Goal: Transaction & Acquisition: Purchase product/service

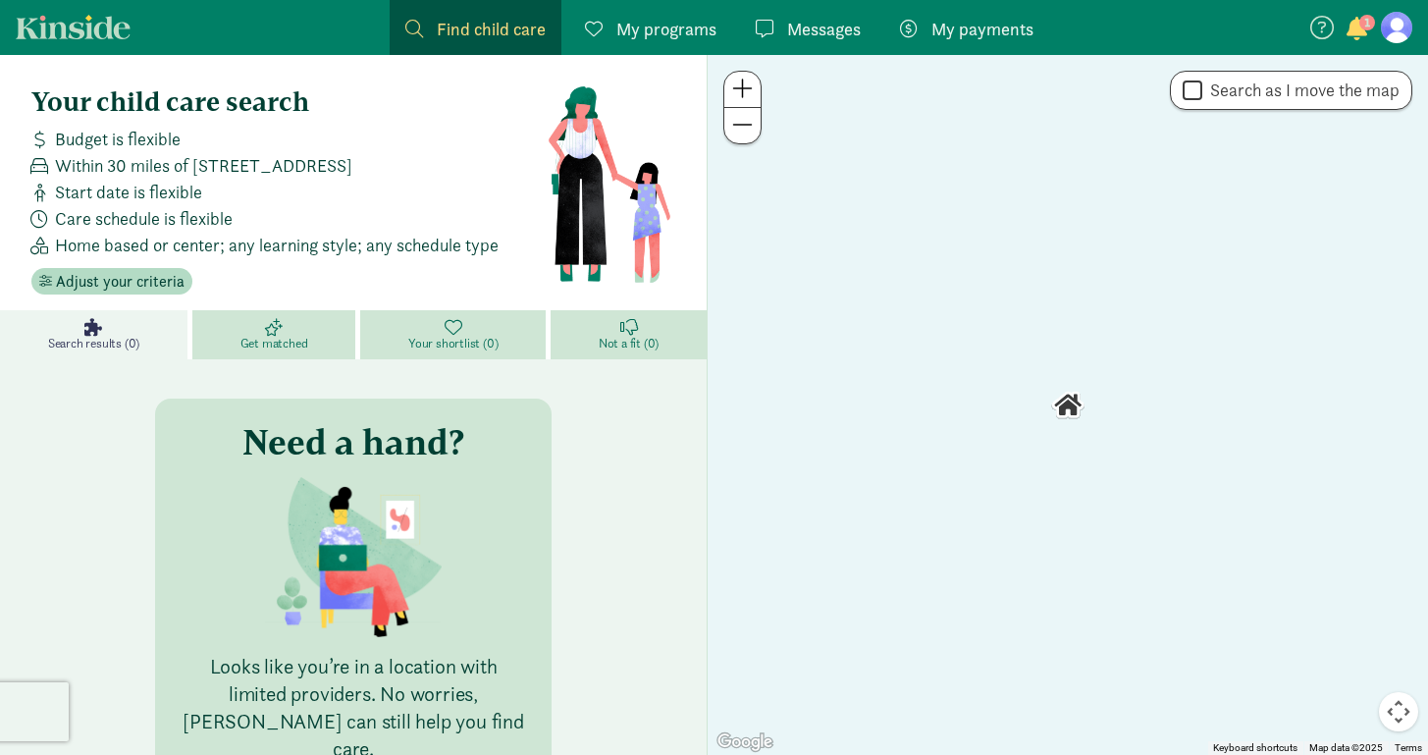
click at [937, 53] on link "My payments Pay" at bounding box center [966, 27] width 165 height 55
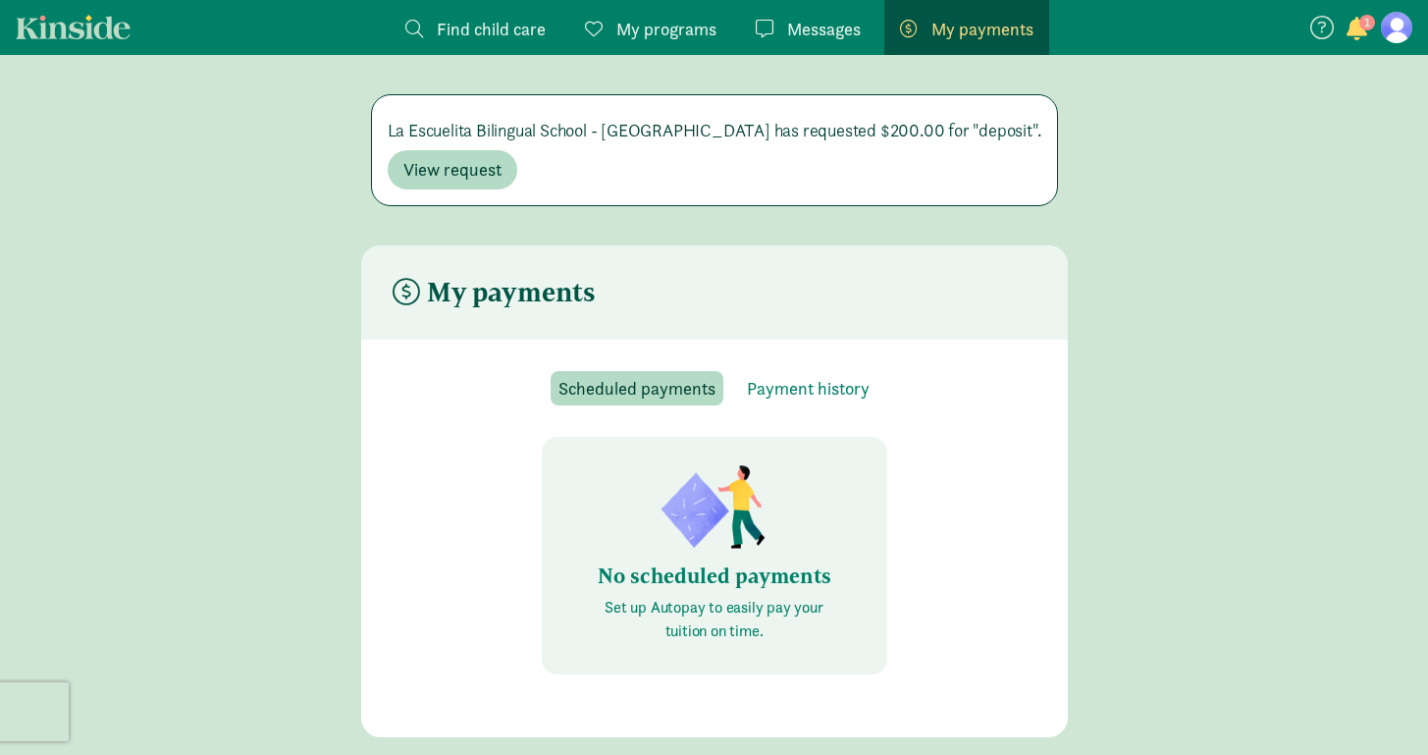
click at [464, 204] on div "La Escuelita Bilingual School - [GEOGRAPHIC_DATA] has requested $200.00 for "de…" at bounding box center [714, 150] width 687 height 112
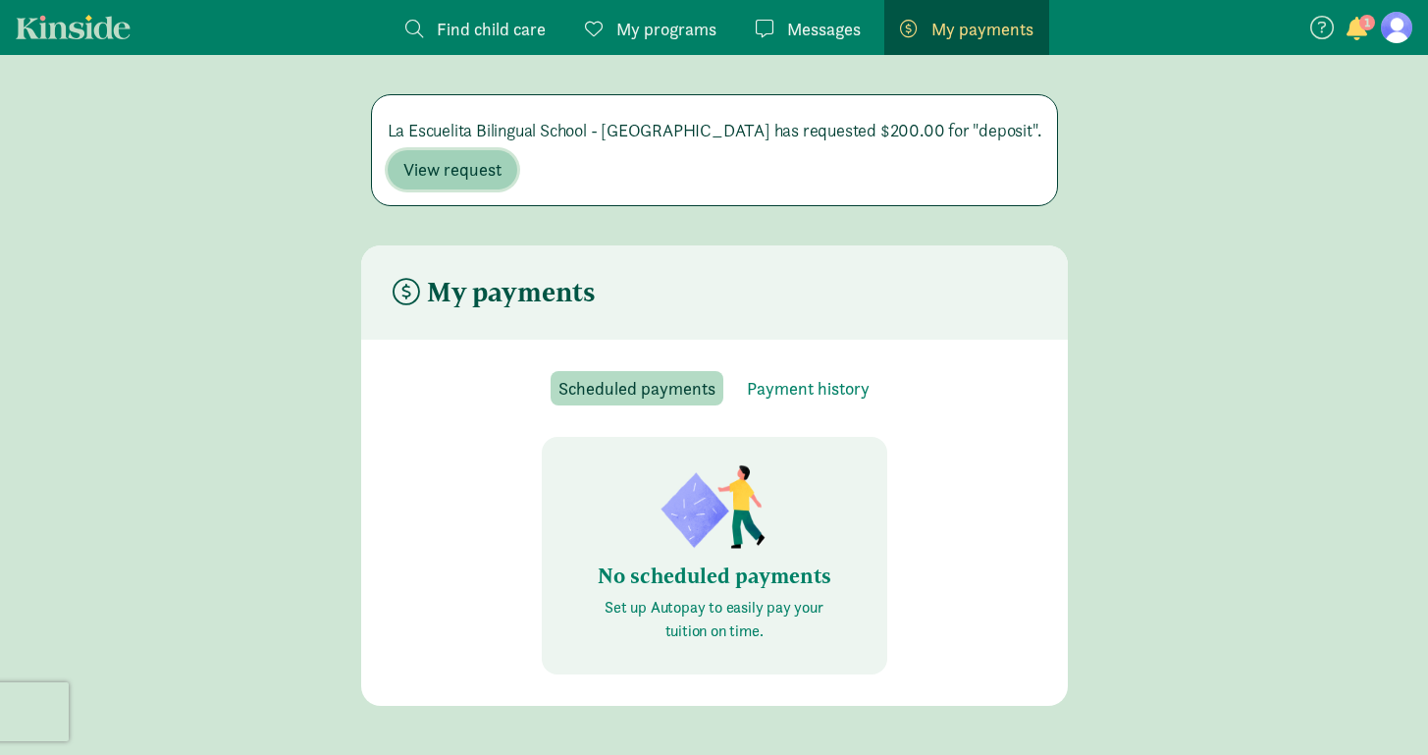
click at [454, 170] on span "View request" at bounding box center [452, 170] width 98 height 24
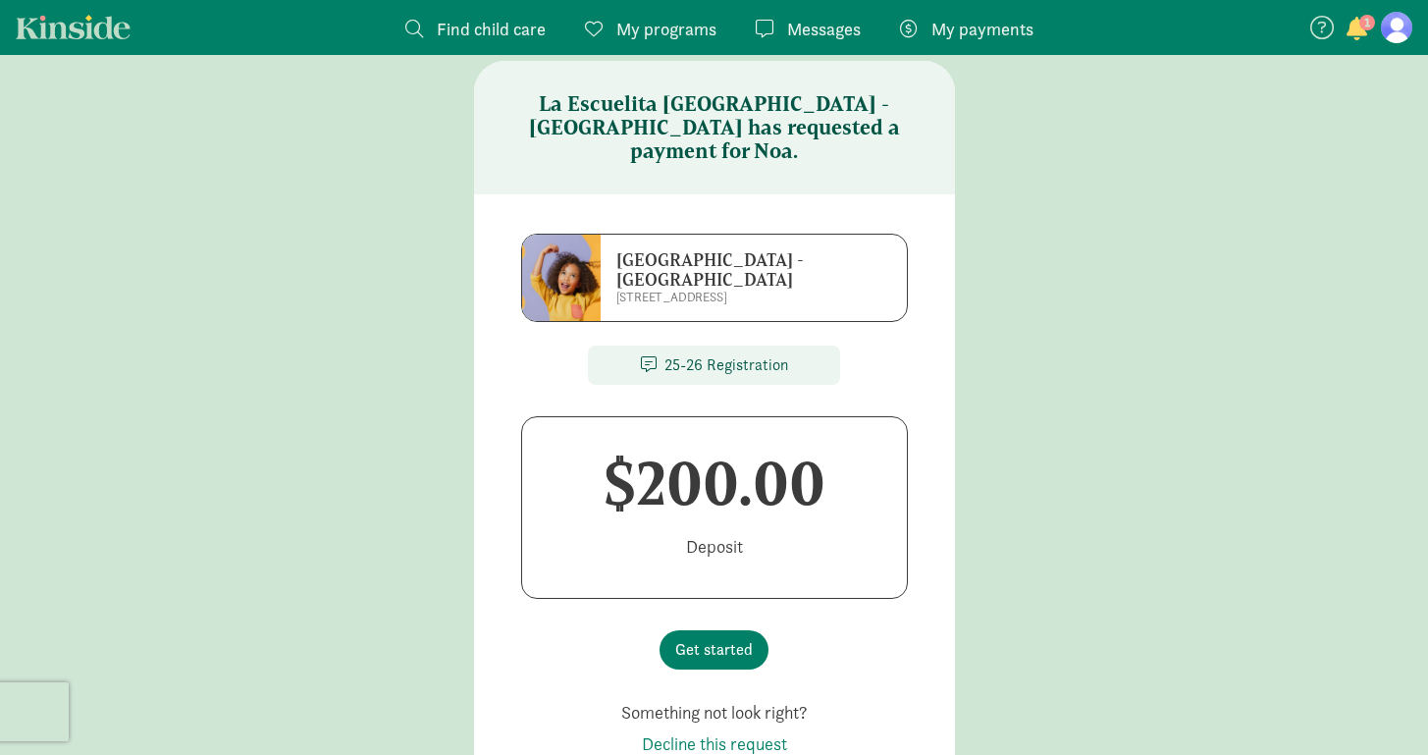
scroll to position [37, 0]
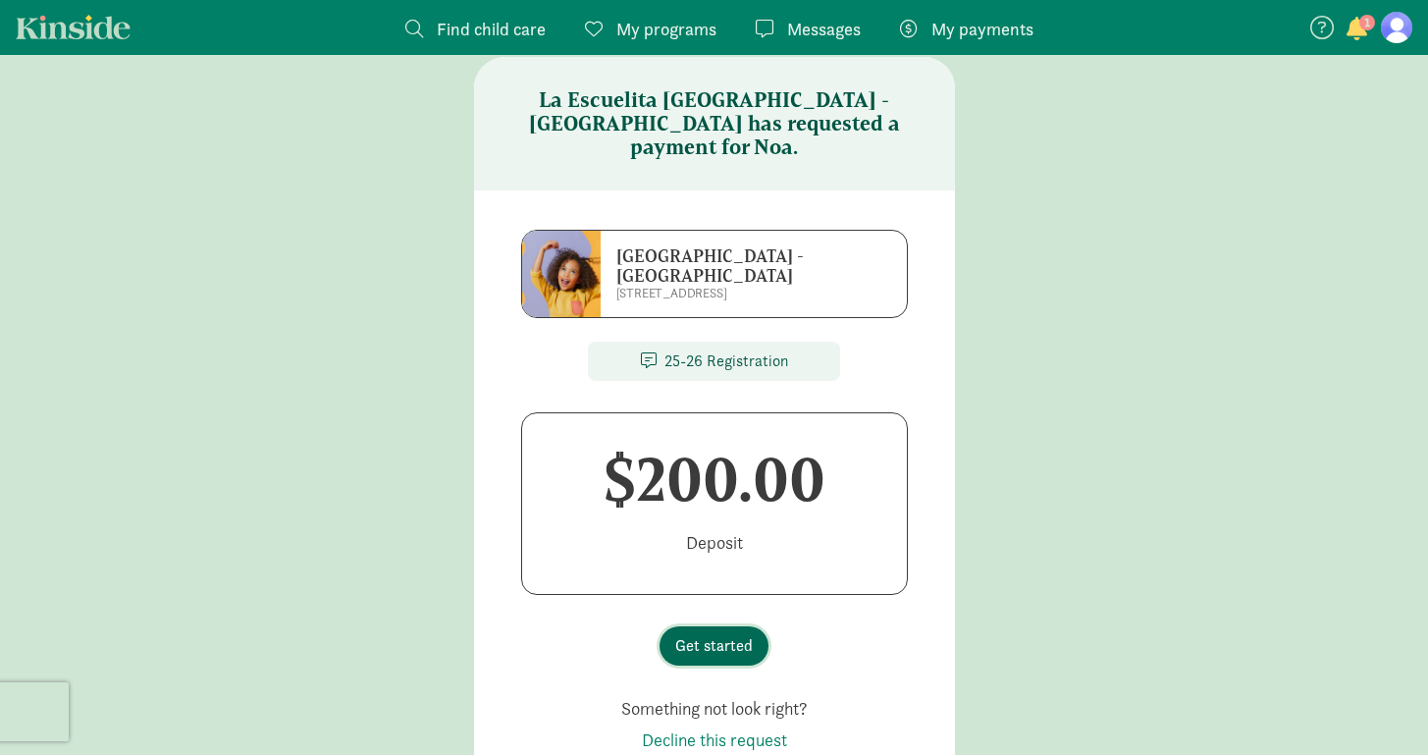
click at [717, 634] on span "Get started" at bounding box center [714, 646] width 78 height 24
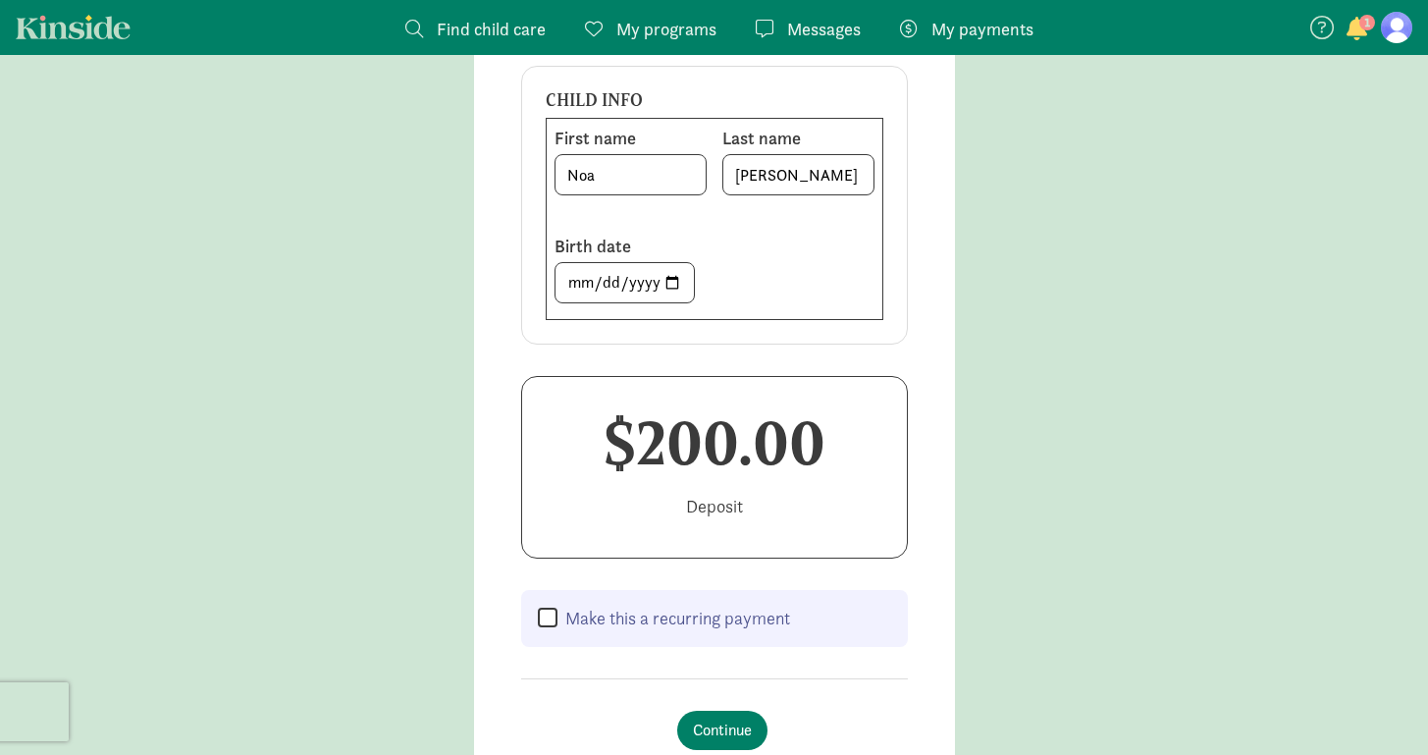
scroll to position [335, 0]
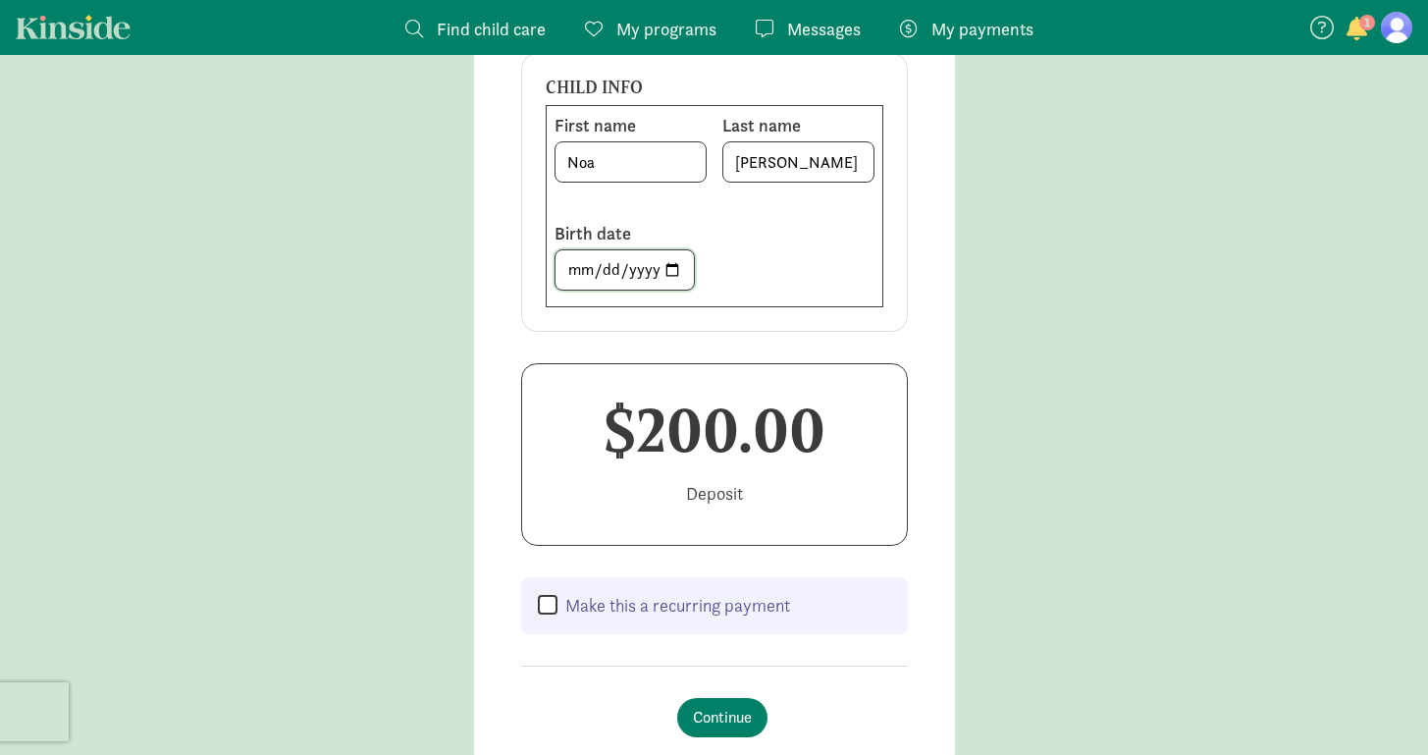
click at [597, 276] on input "[DATE]" at bounding box center [625, 269] width 138 height 39
click at [597, 275] on input "[DATE]" at bounding box center [625, 269] width 138 height 39
type input "[DATE]"
click at [688, 297] on div "Birth date [DEMOGRAPHIC_DATA]" at bounding box center [631, 260] width 152 height 77
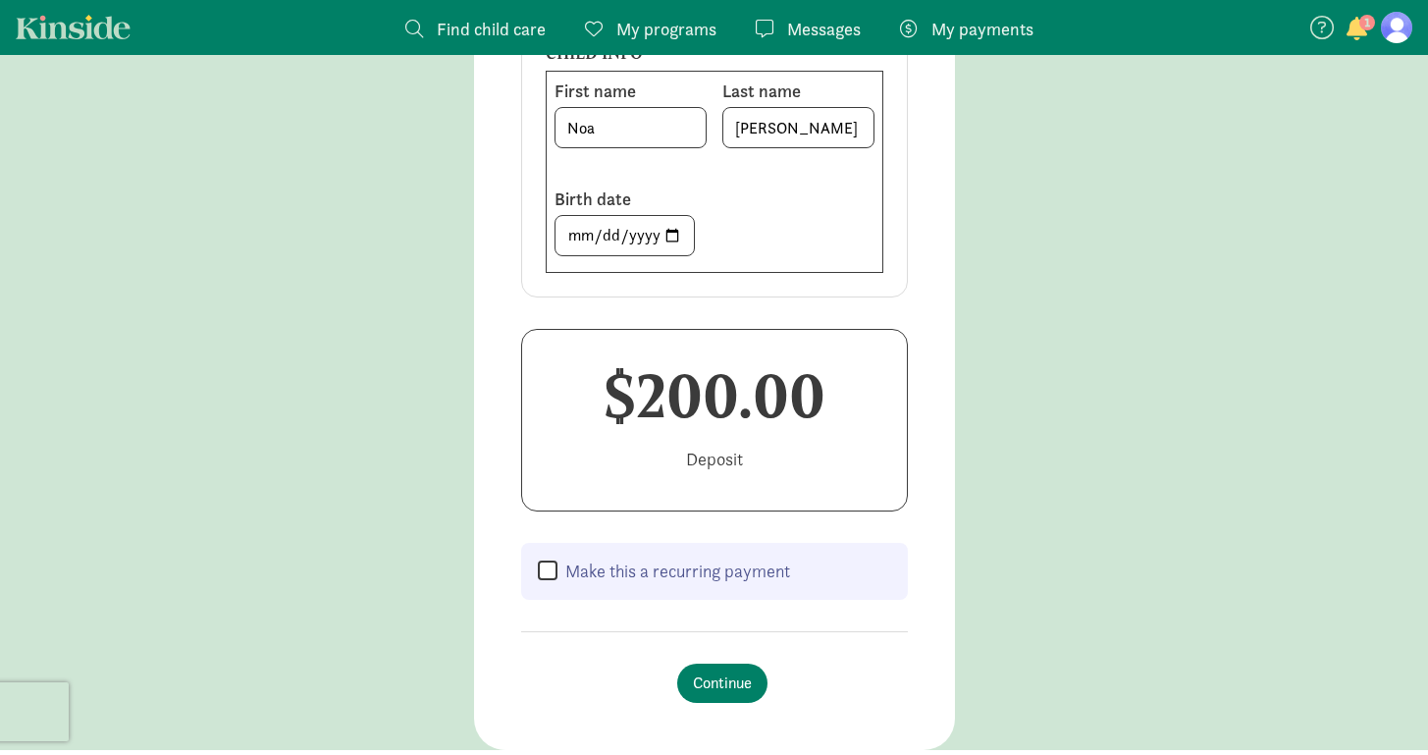
scroll to position [372, 0]
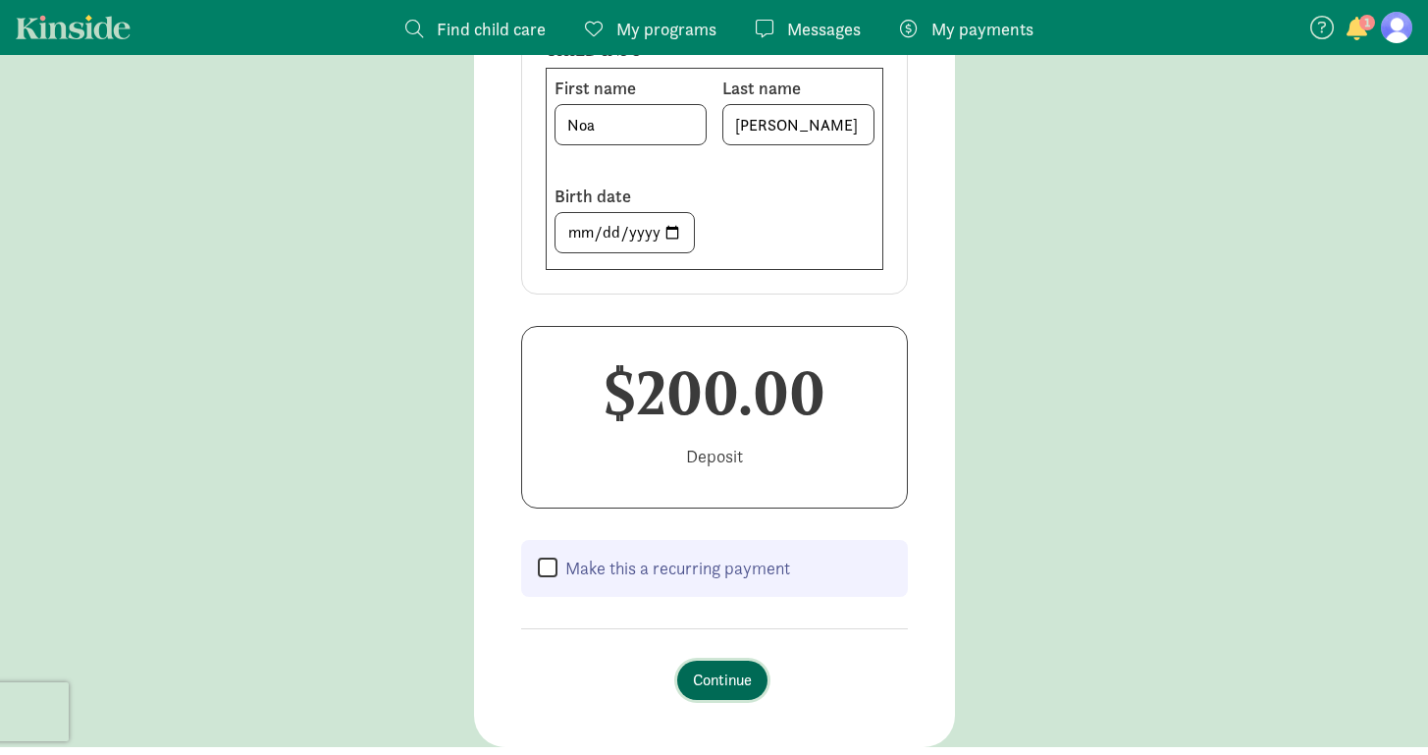
click at [746, 681] on span "Continue" at bounding box center [722, 681] width 59 height 24
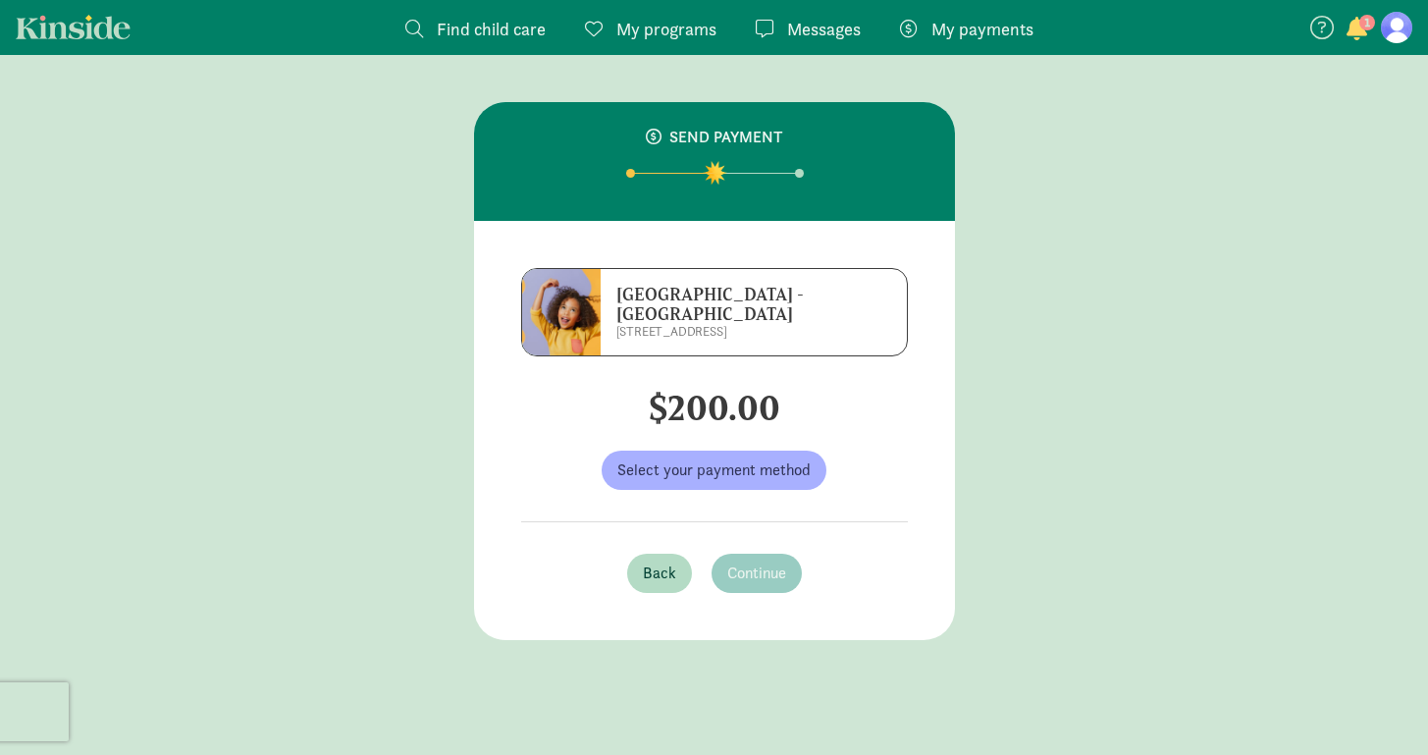
scroll to position [0, 0]
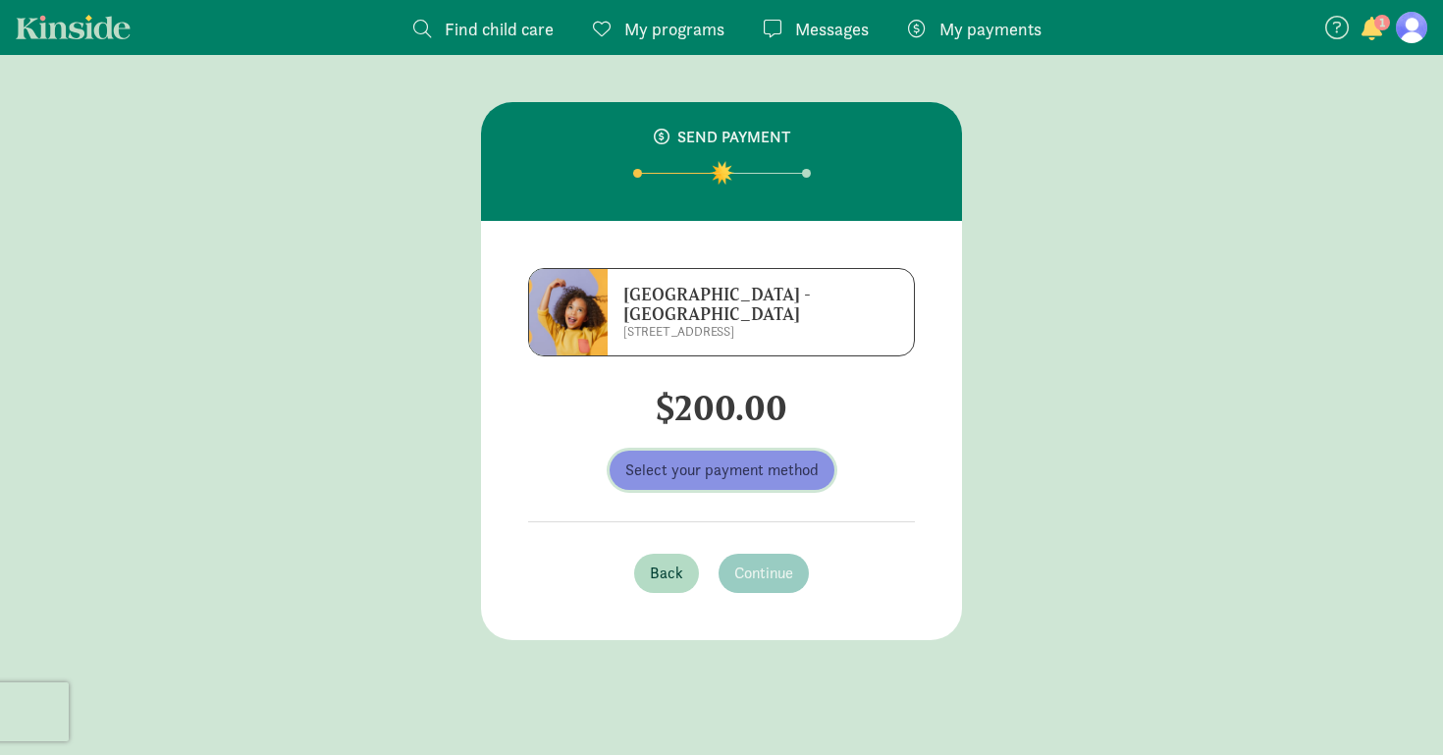
click at [733, 485] on button "Select your payment method" at bounding box center [722, 470] width 225 height 39
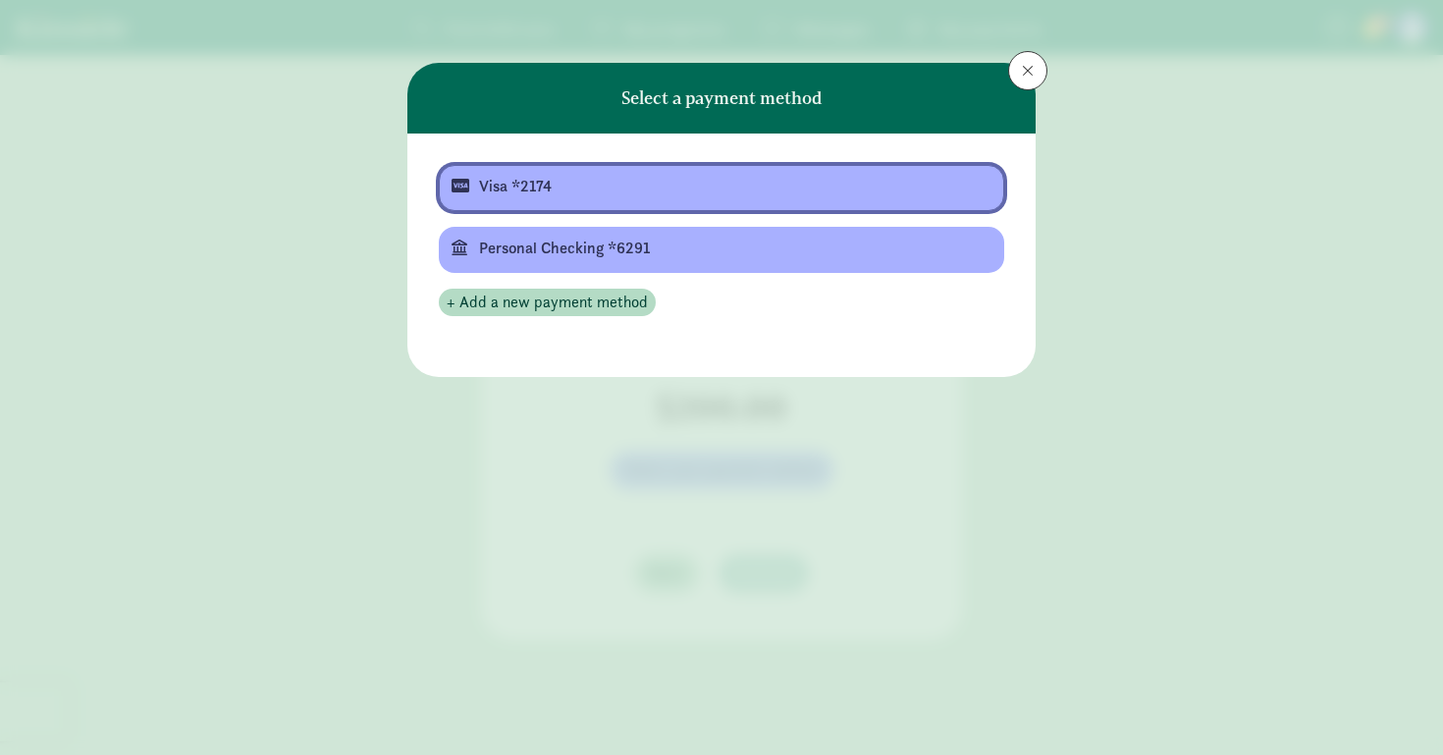
click at [628, 195] on div "Visa *2174" at bounding box center [719, 187] width 481 height 24
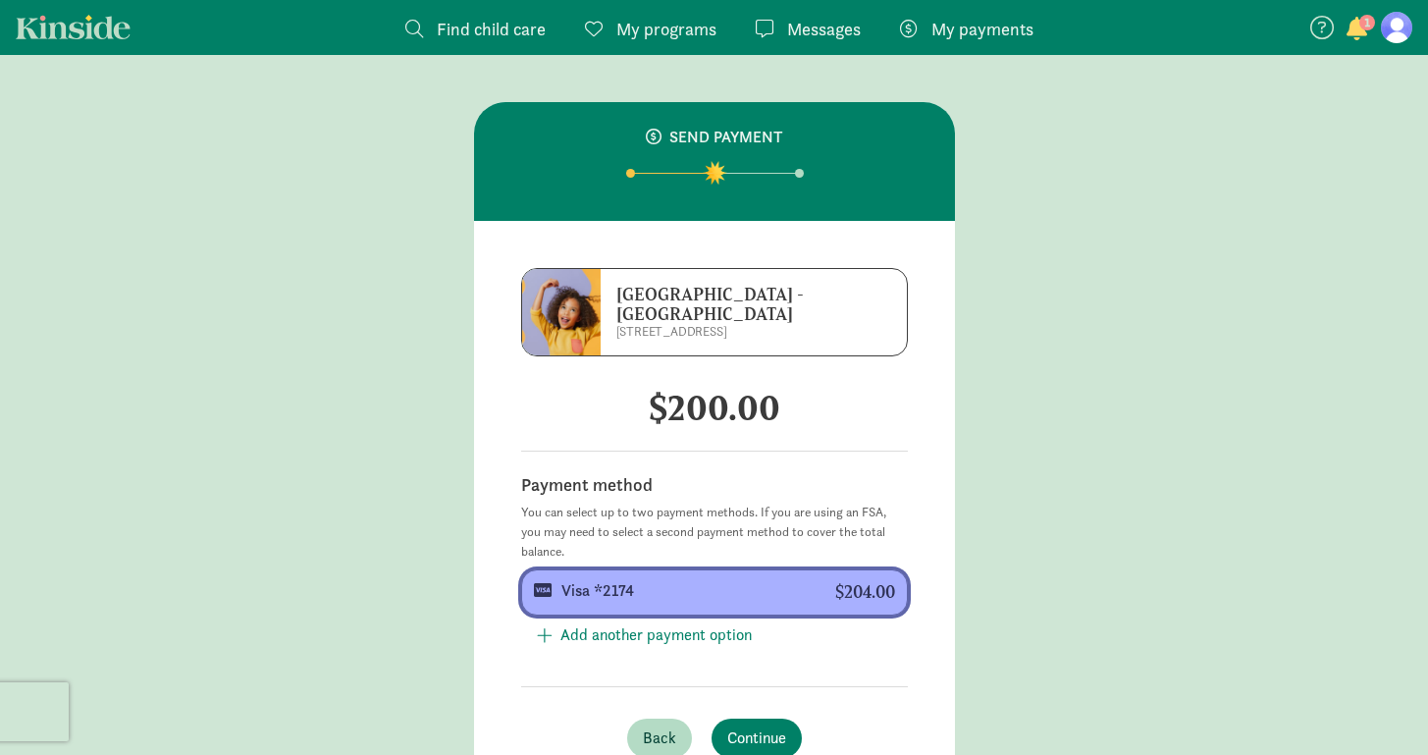
click at [786, 605] on div at bounding box center [729, 606] width 334 height 2
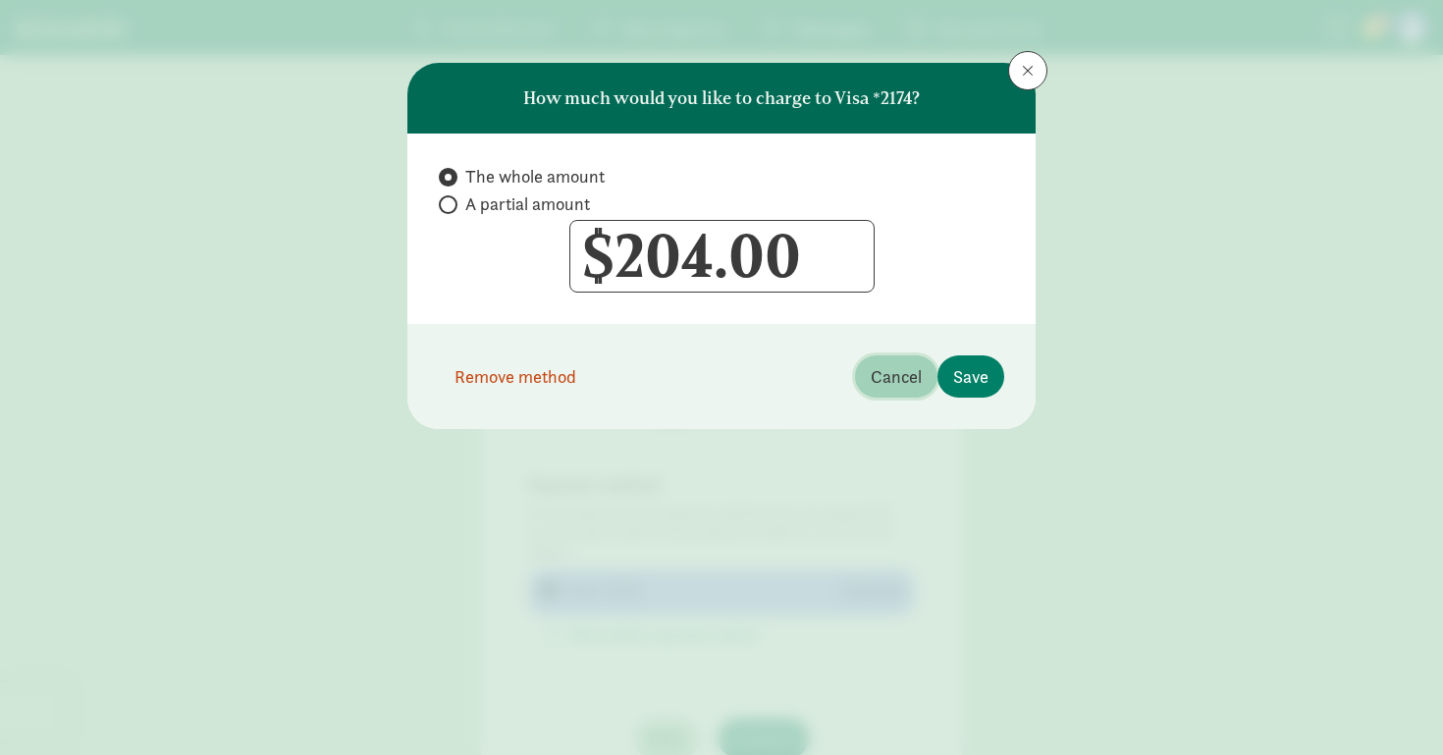
click at [885, 370] on span "Cancel" at bounding box center [896, 376] width 51 height 27
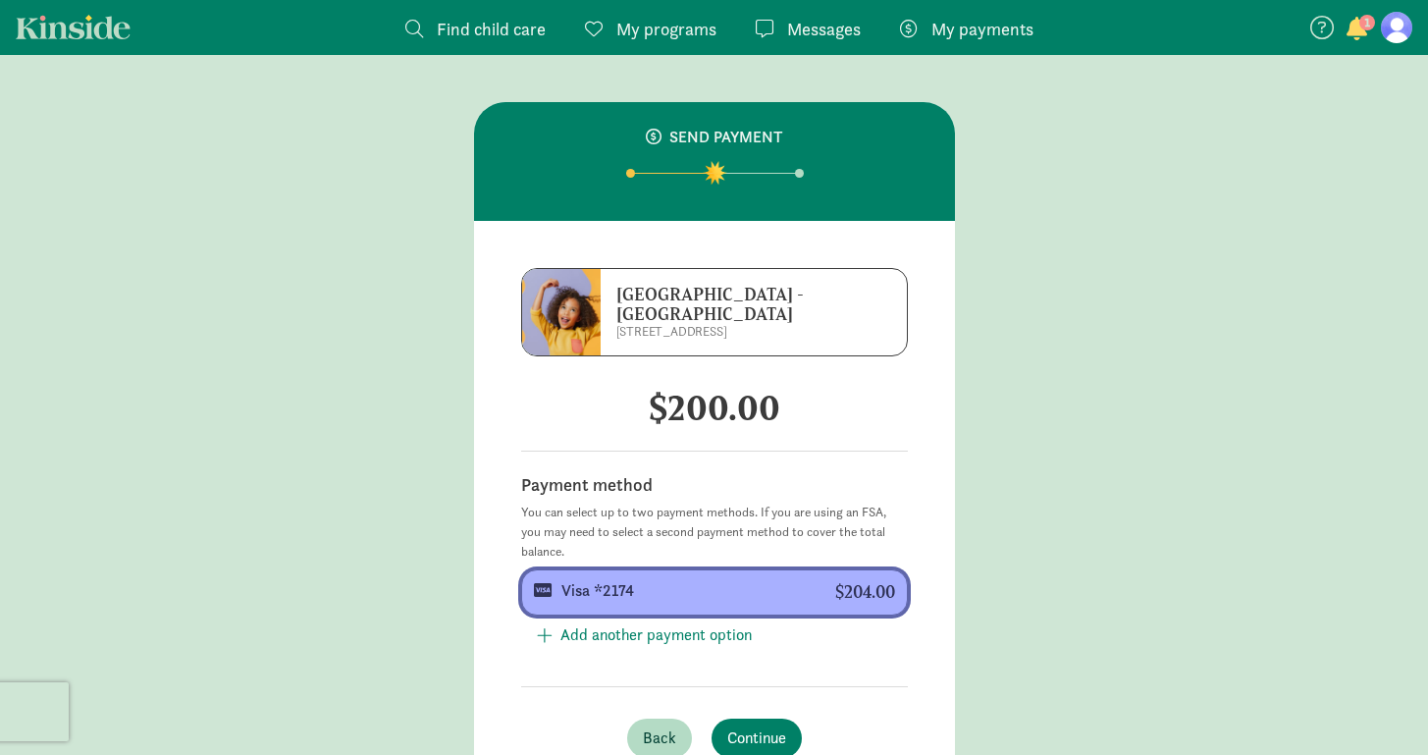
click at [632, 600] on div "Visa *2174" at bounding box center [683, 591] width 242 height 24
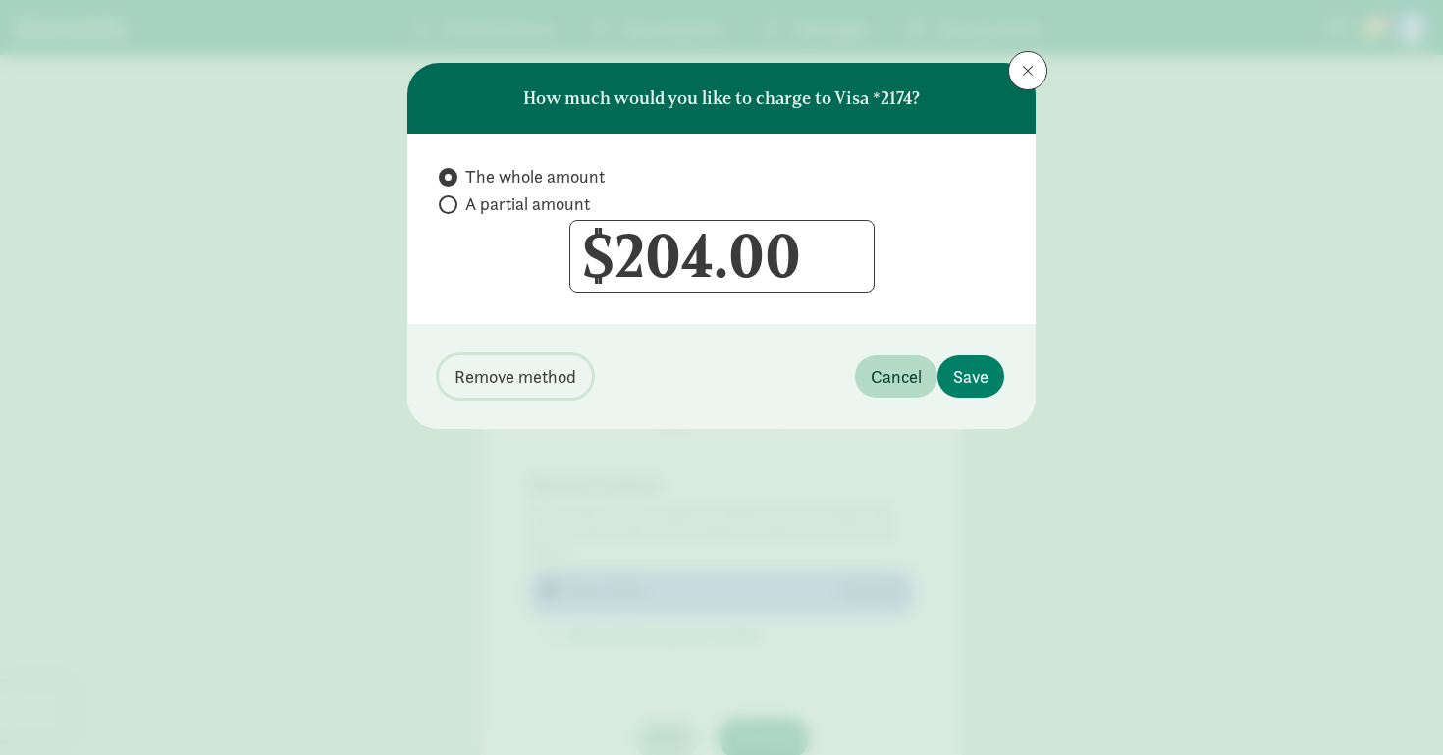
click at [519, 388] on span "Remove method" at bounding box center [516, 376] width 122 height 27
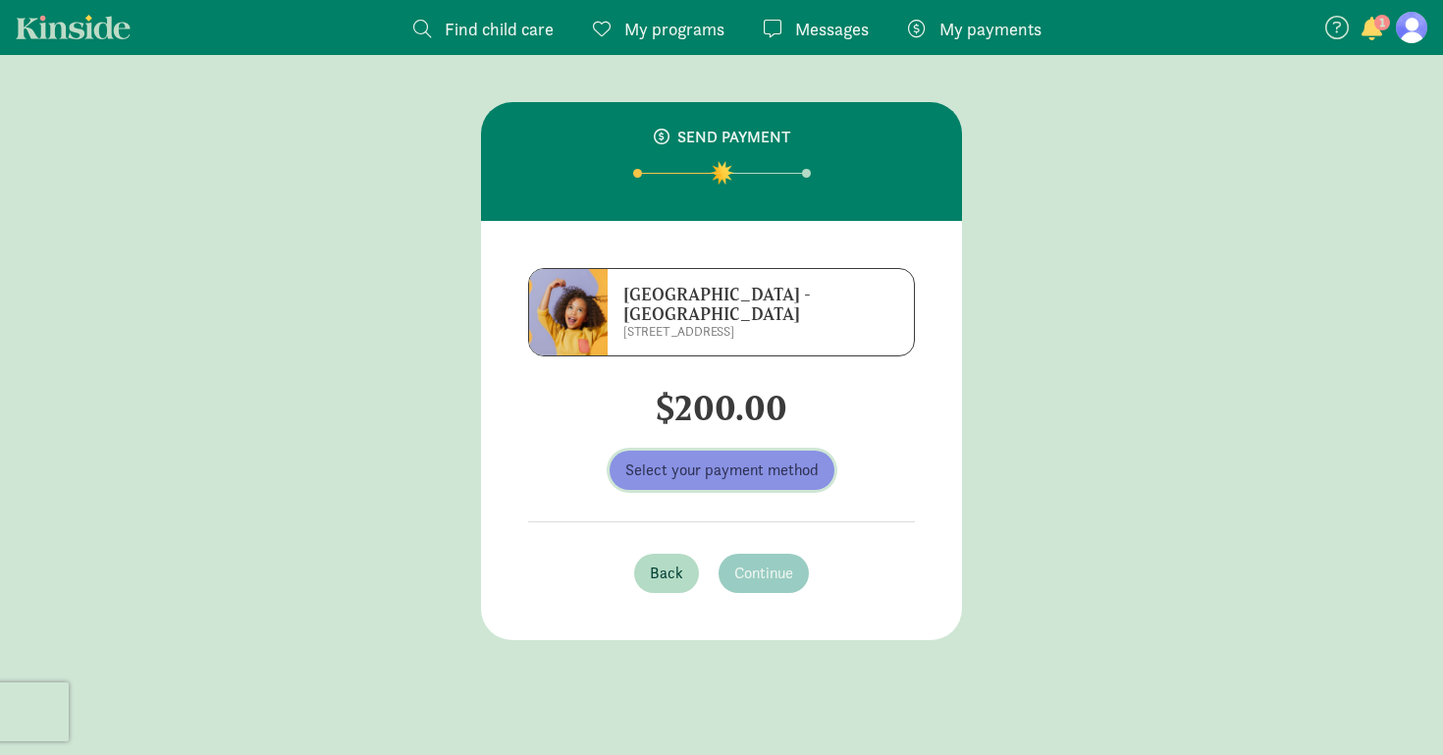
click at [705, 489] on button "Select your payment method" at bounding box center [722, 470] width 225 height 39
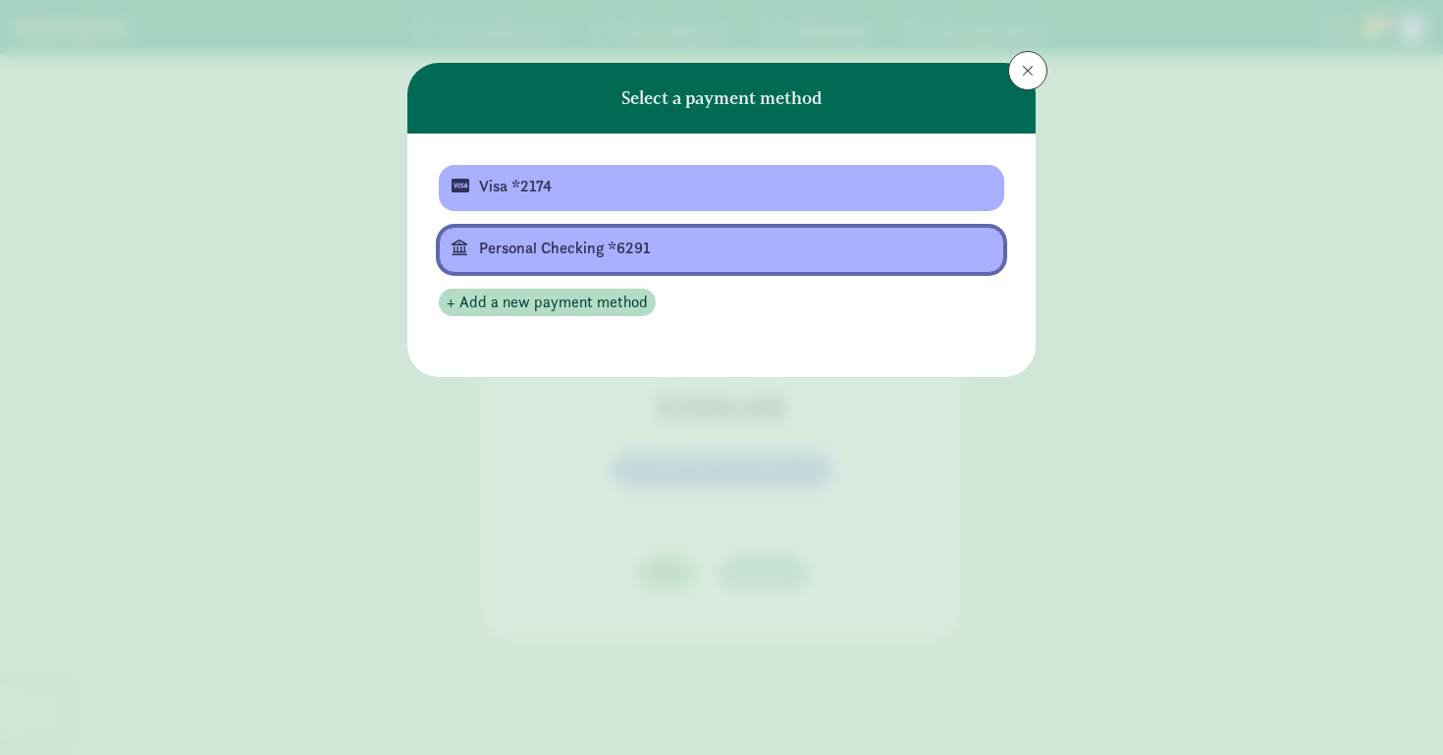
click at [610, 250] on div "Personal Checking *6291" at bounding box center [719, 249] width 481 height 24
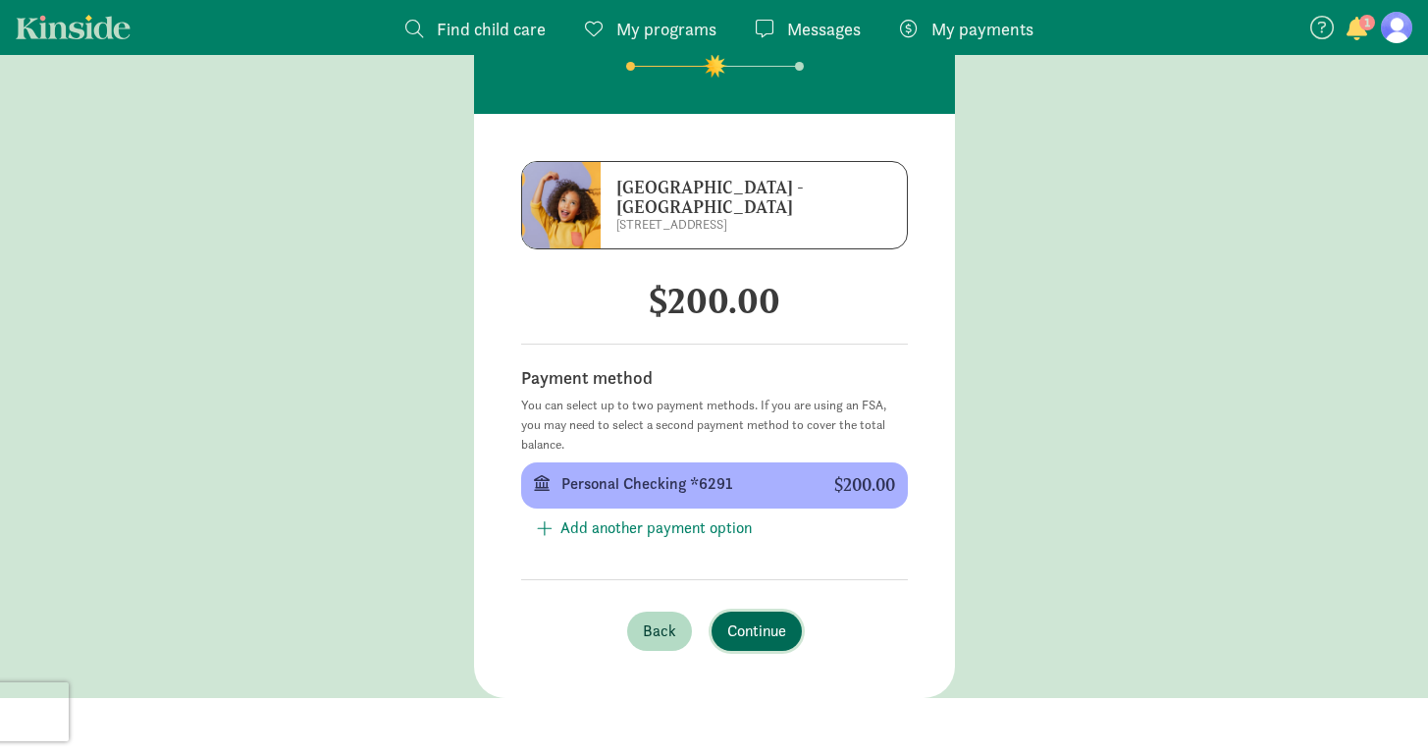
click at [757, 634] on span "Continue" at bounding box center [756, 631] width 59 height 24
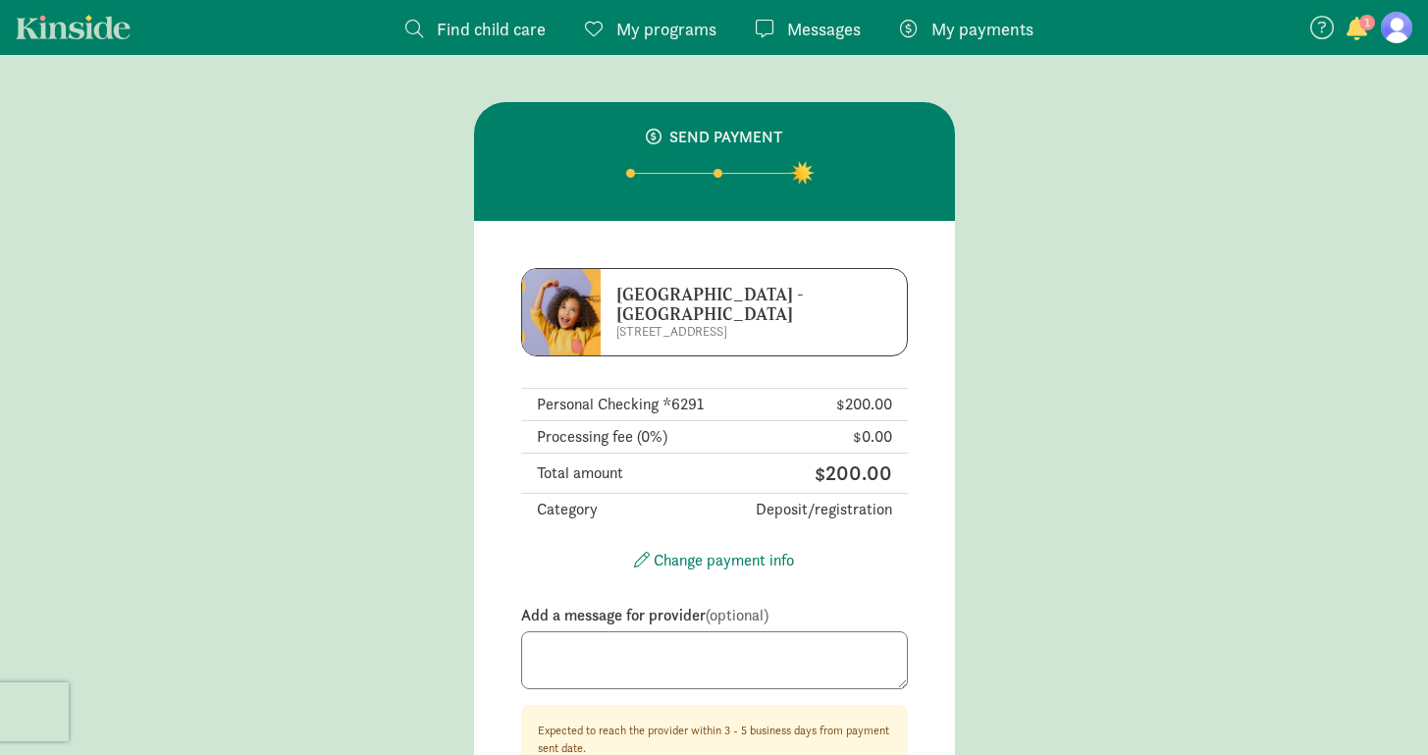
scroll to position [136, 0]
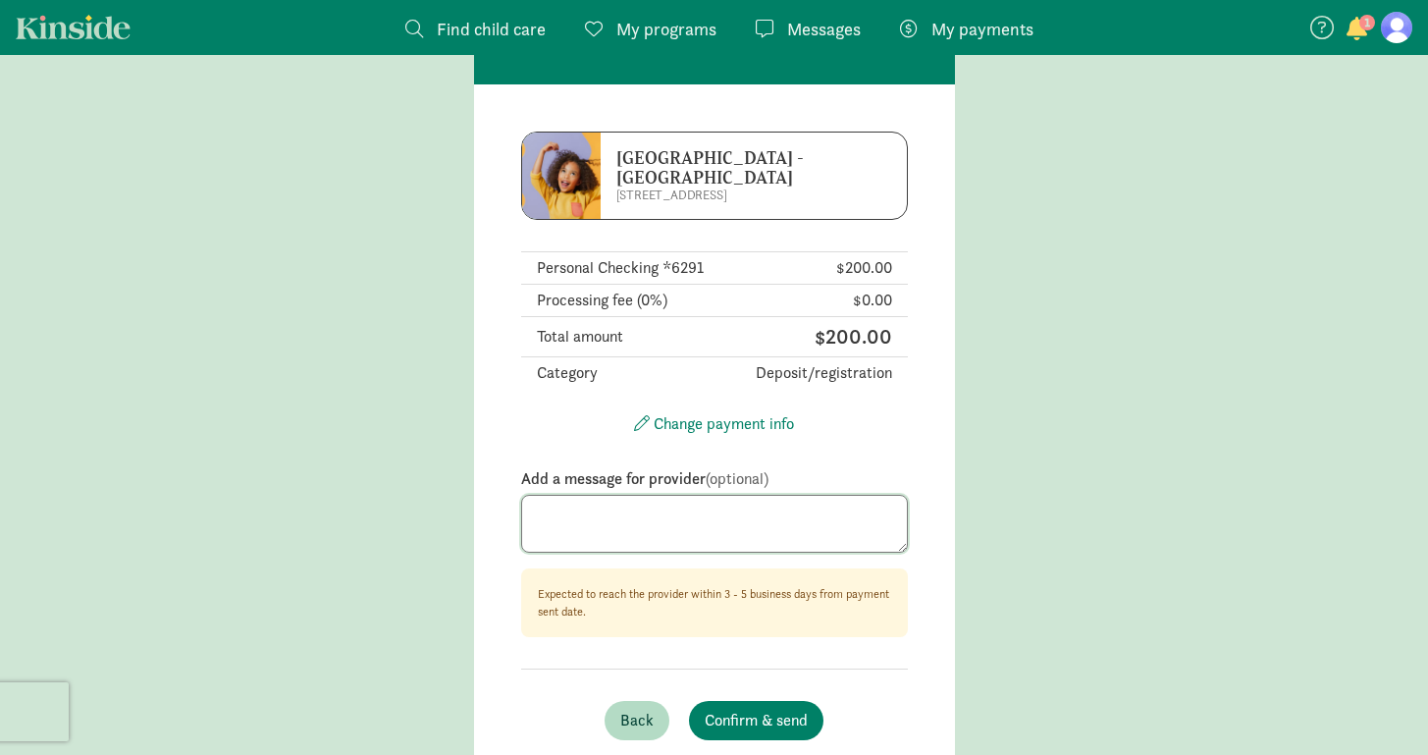
click at [652, 504] on textarea at bounding box center [714, 524] width 387 height 59
type textarea "Registration fee"
click at [774, 711] on span "Confirm & send" at bounding box center [756, 721] width 103 height 24
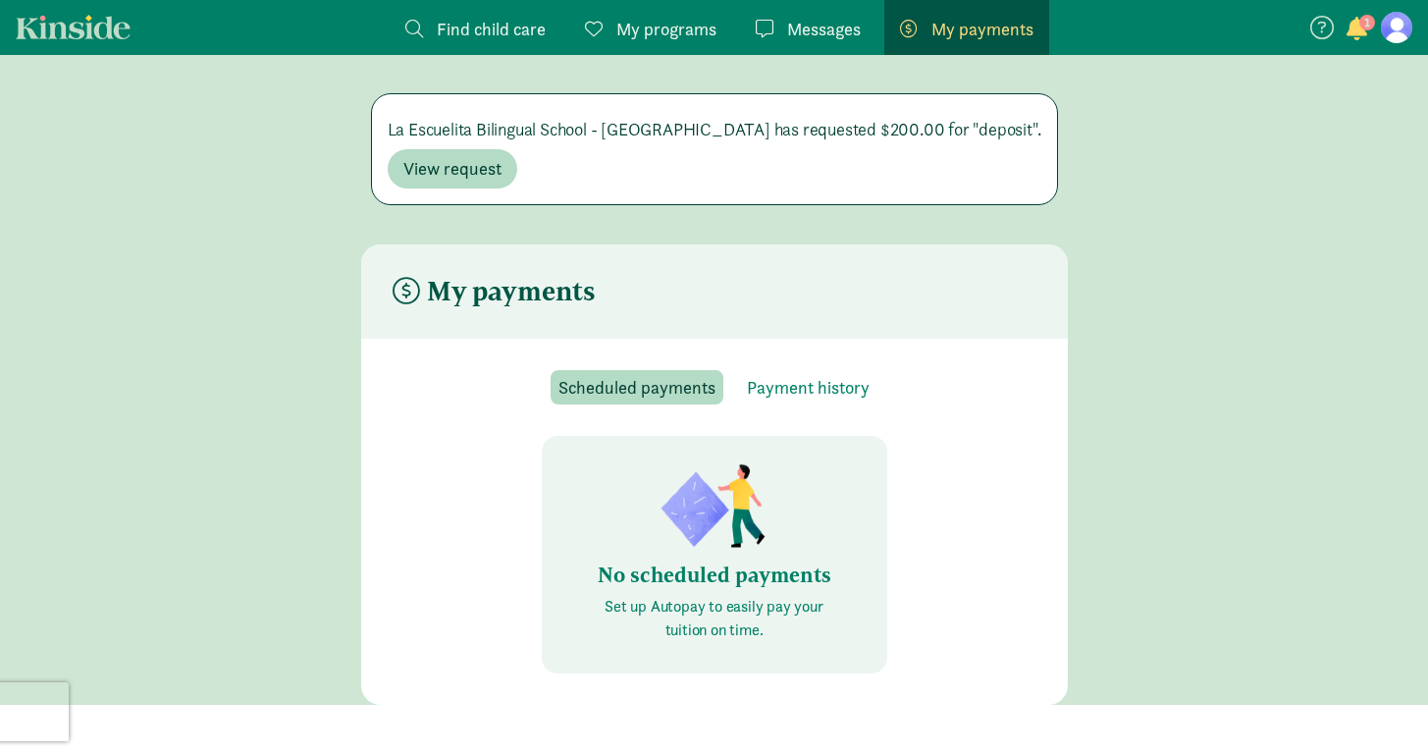
scroll to position [39, 0]
